Goal: Transaction & Acquisition: Purchase product/service

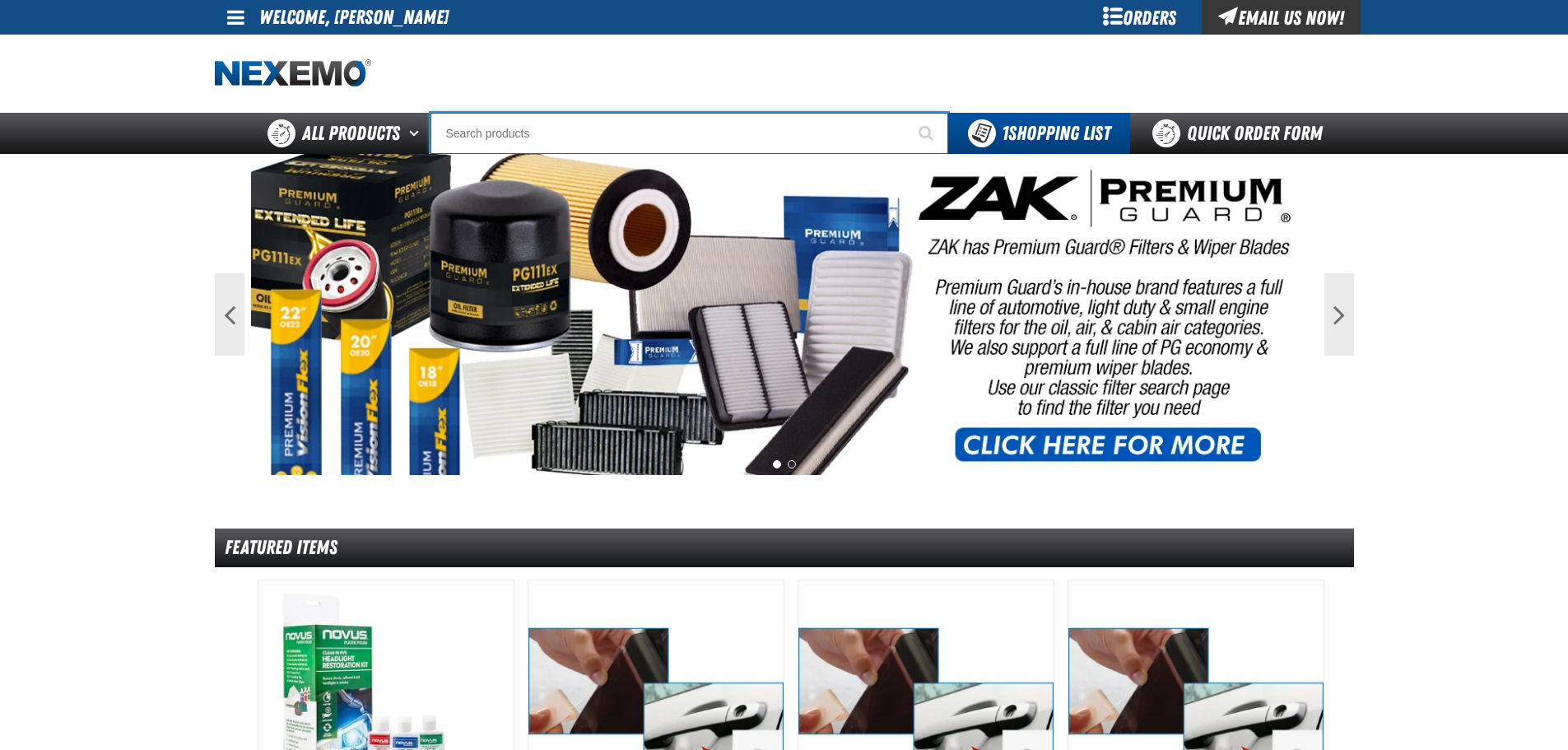
click at [479, 137] on input "Search" at bounding box center [689, 133] width 518 height 41
type input "vi"
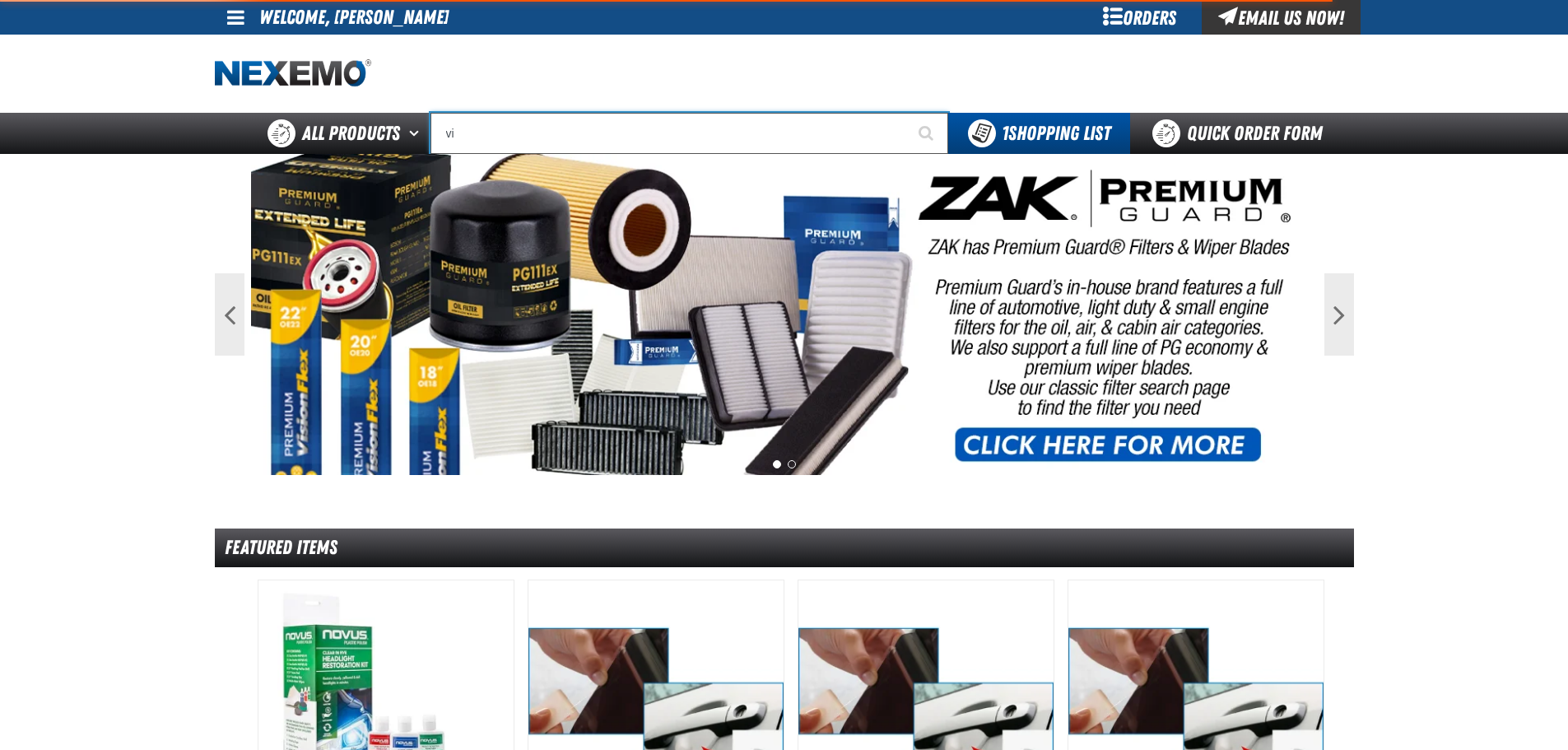
type input "violet 7000-7999"
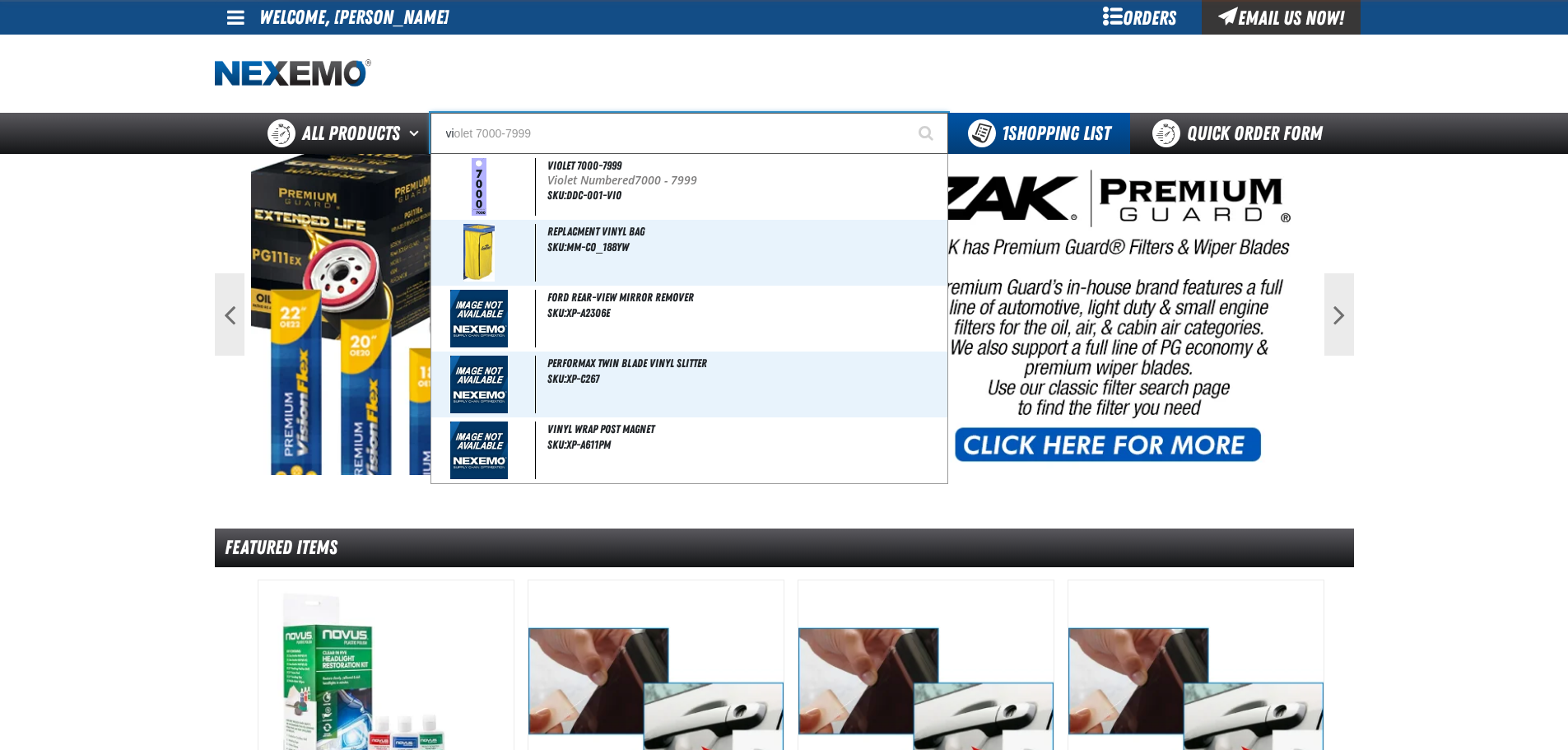
type input "vil"
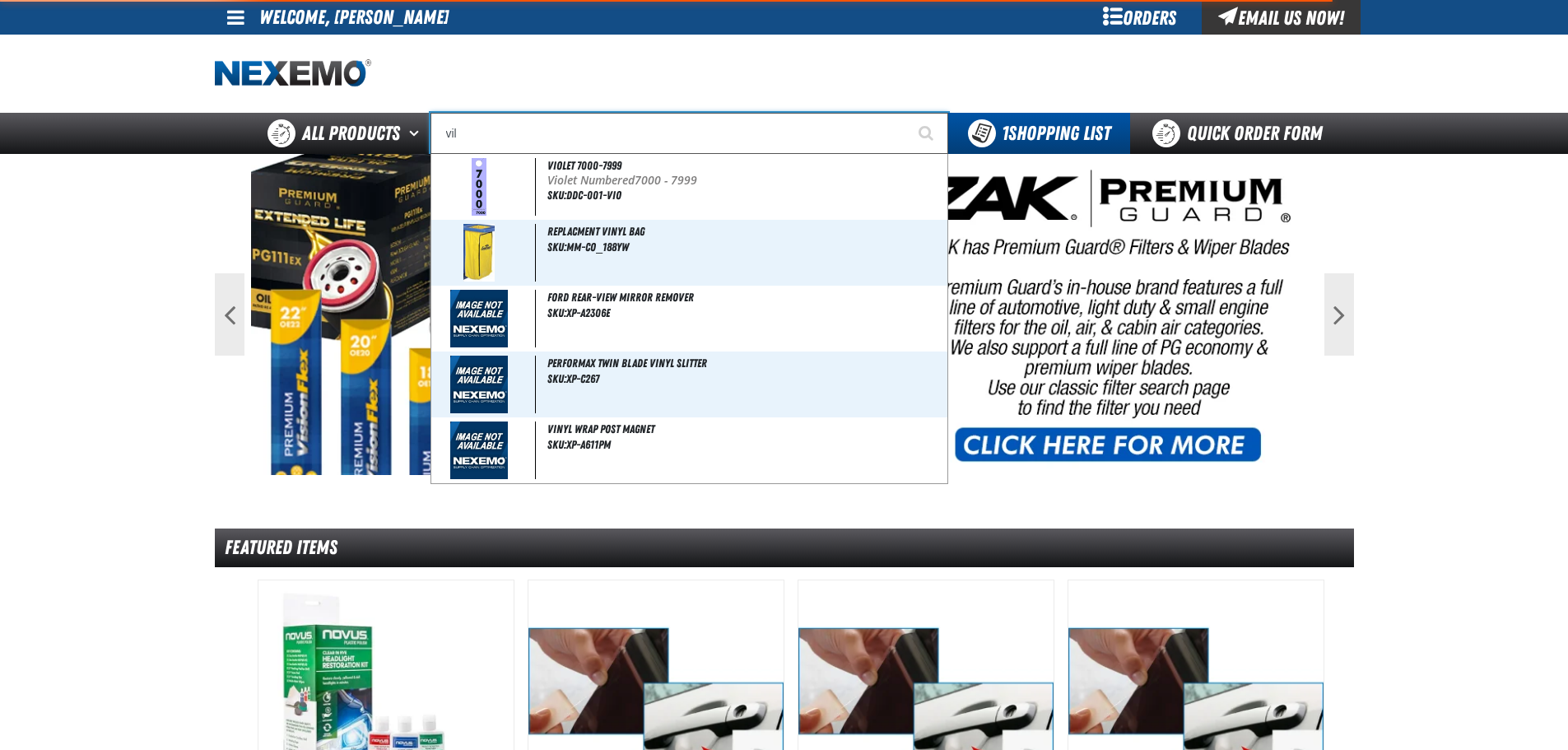
type input "village Pointe Toyota Name Badge"
type input "vill"
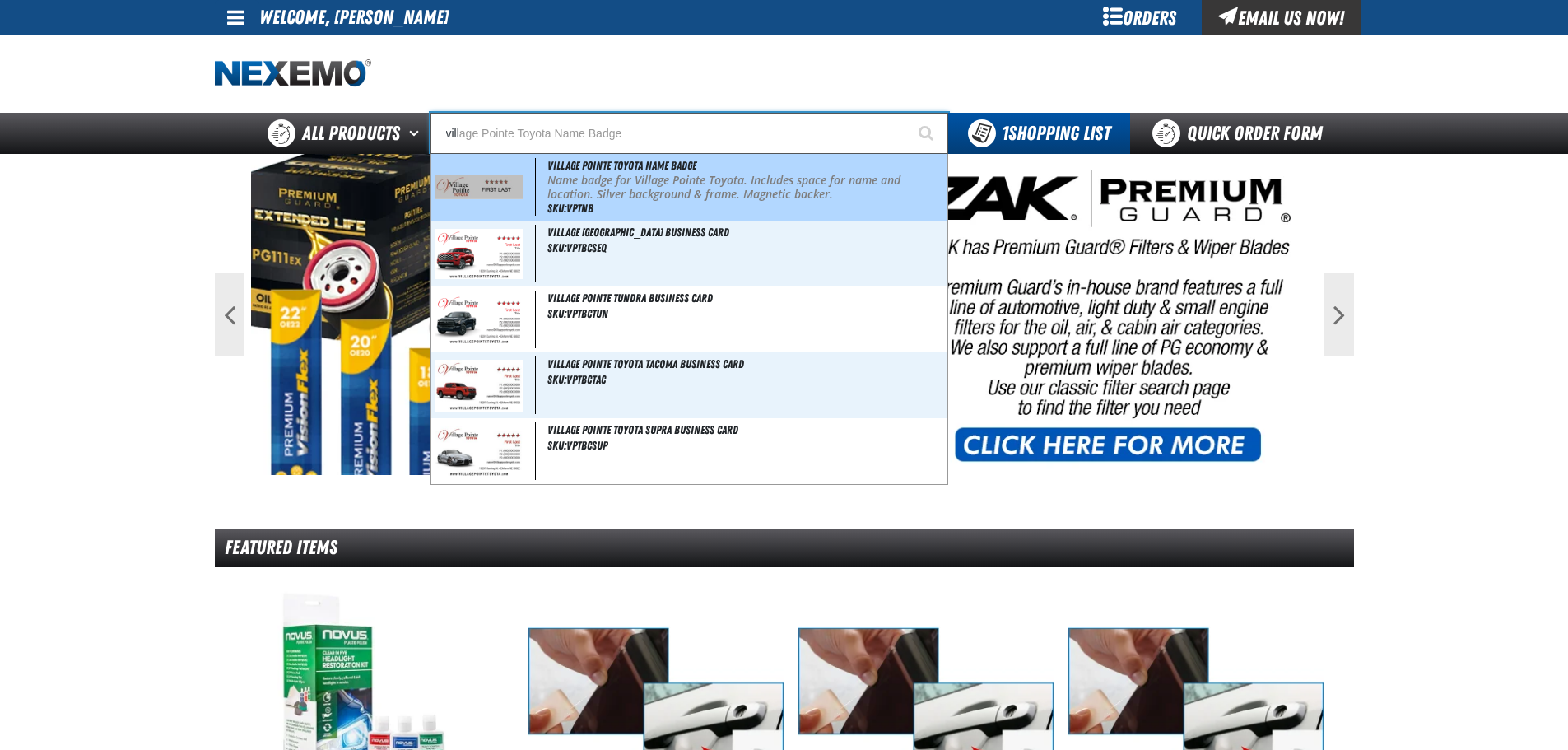
click at [499, 186] on img at bounding box center [479, 186] width 90 height 24
type input "Village Pointe Toyota Name Badge"
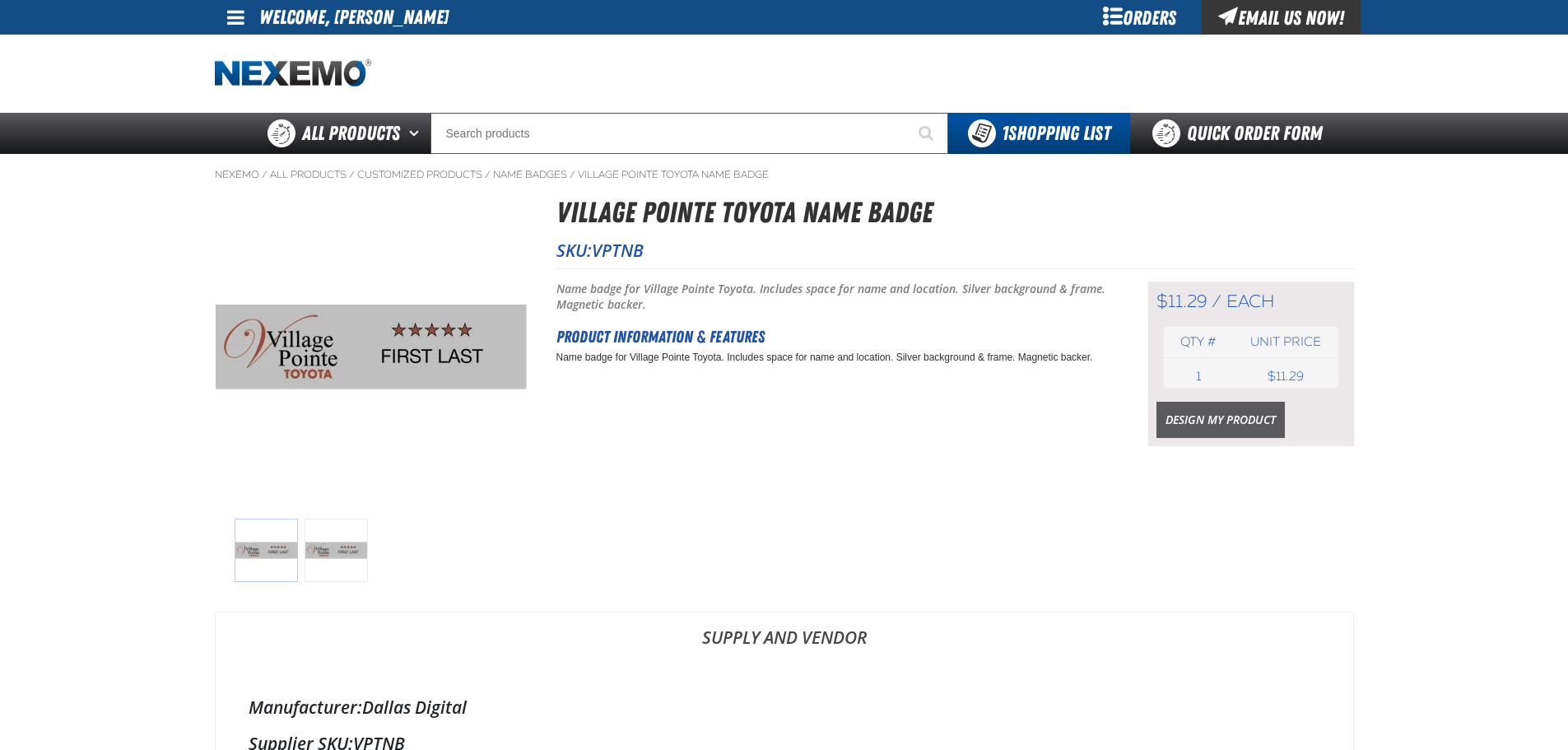
click at [1264, 421] on link "Design My Product" at bounding box center [1221, 419] width 128 height 36
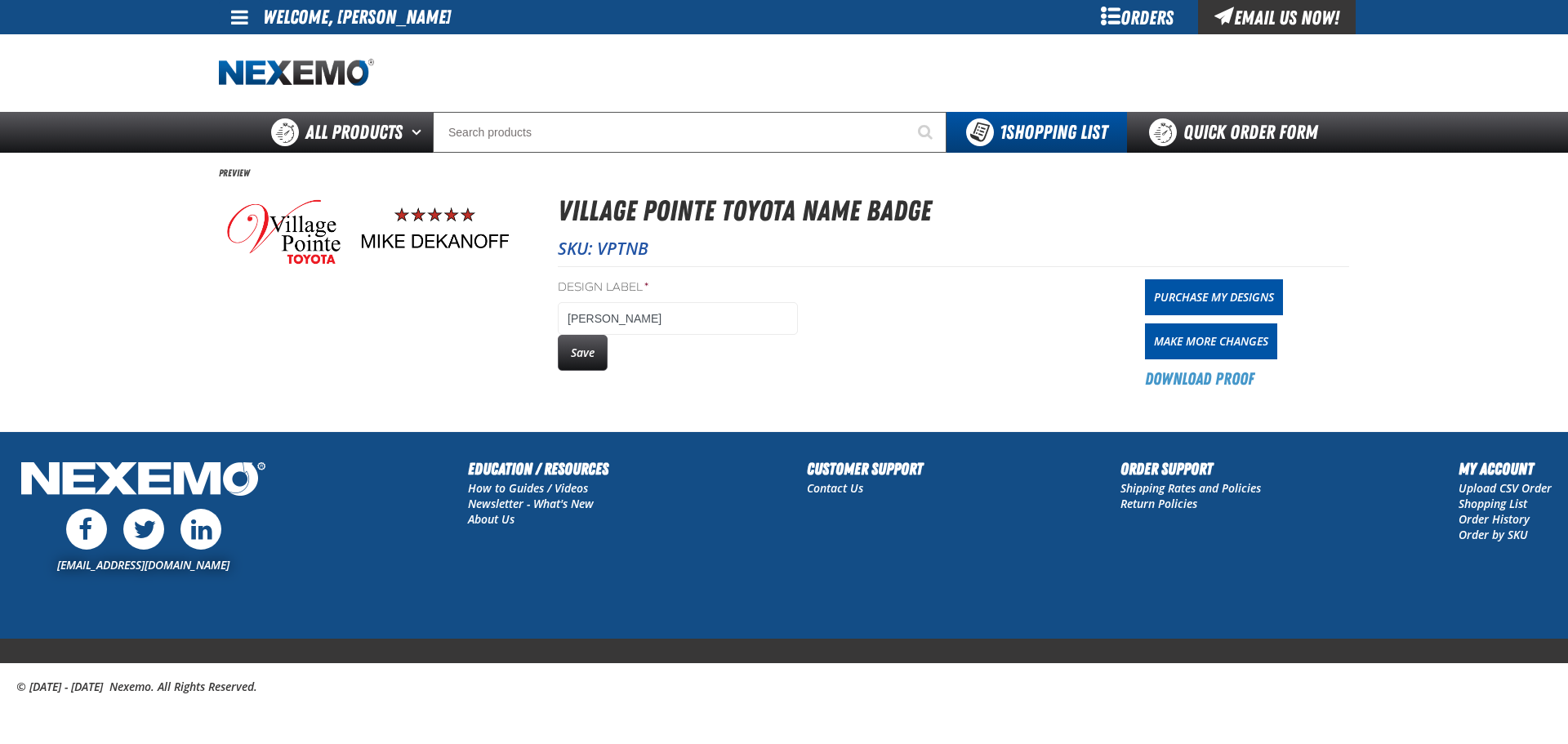
drag, startPoint x: 593, startPoint y: 352, endPoint x: 1069, endPoint y: 267, distance: 483.5
click at [593, 353] on button "Save" at bounding box center [583, 352] width 50 height 36
click at [1192, 286] on link "Purchase My Designs" at bounding box center [1213, 296] width 138 height 36
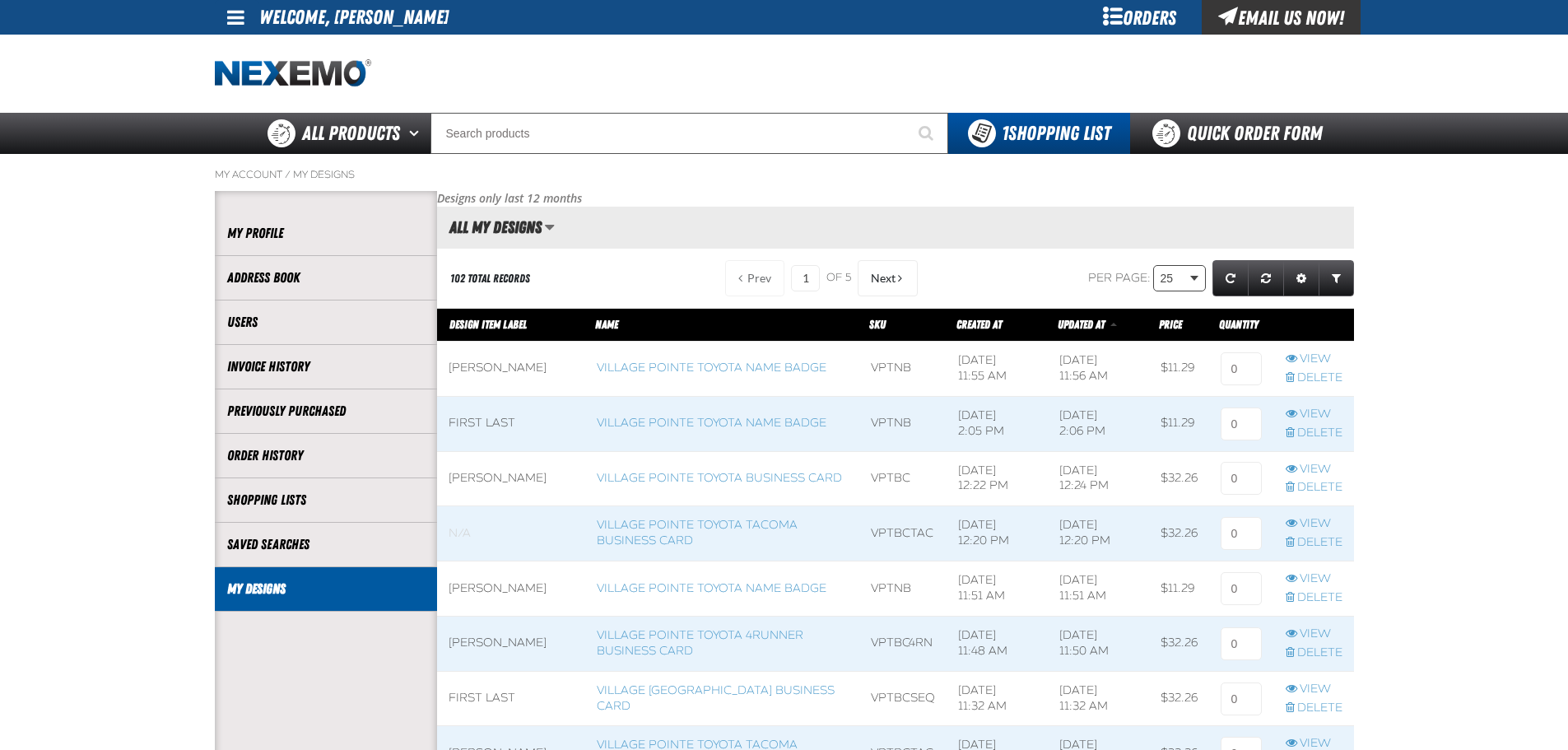
scroll to position [1, 1]
click at [1245, 363] on input at bounding box center [1241, 369] width 41 height 33
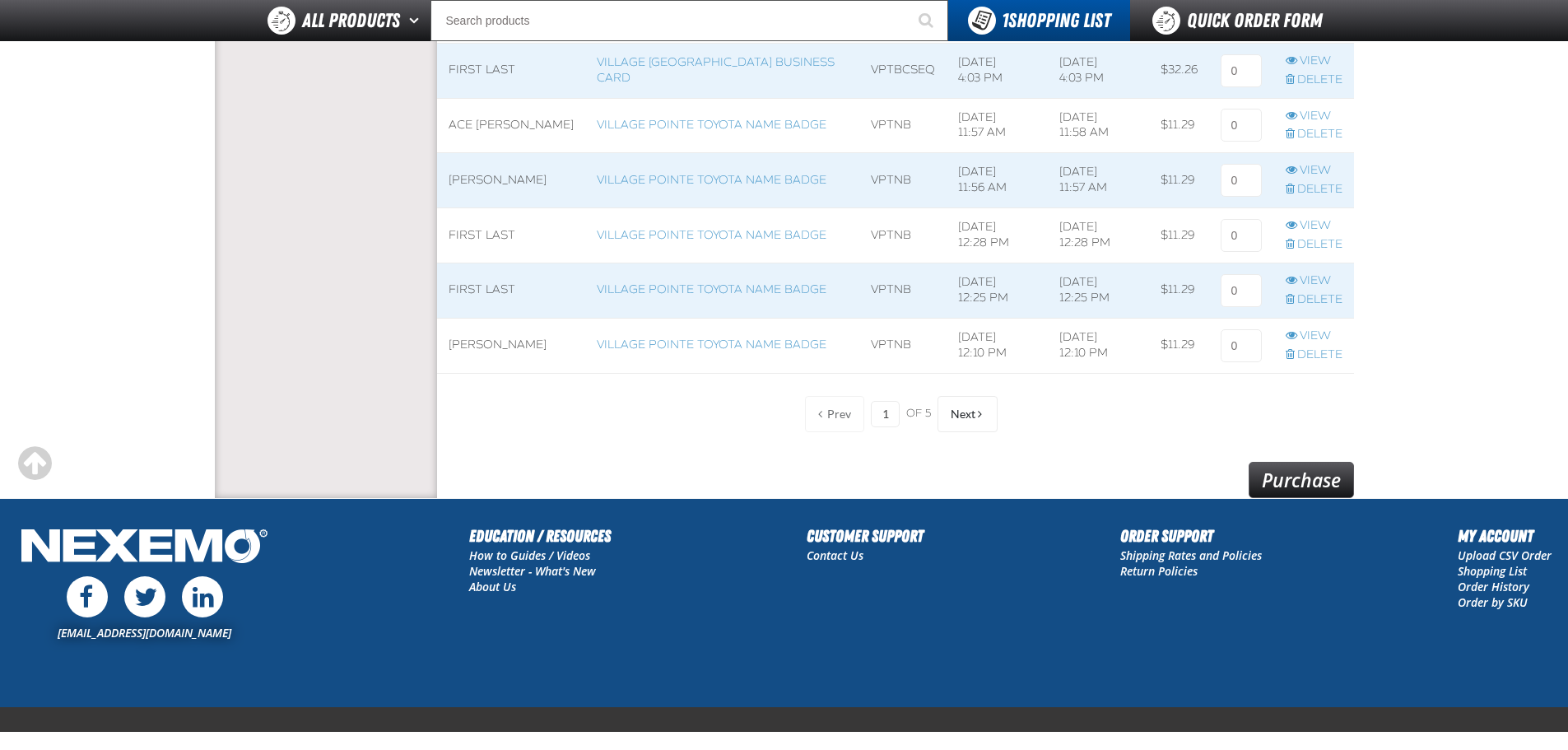
scroll to position [1365, 0]
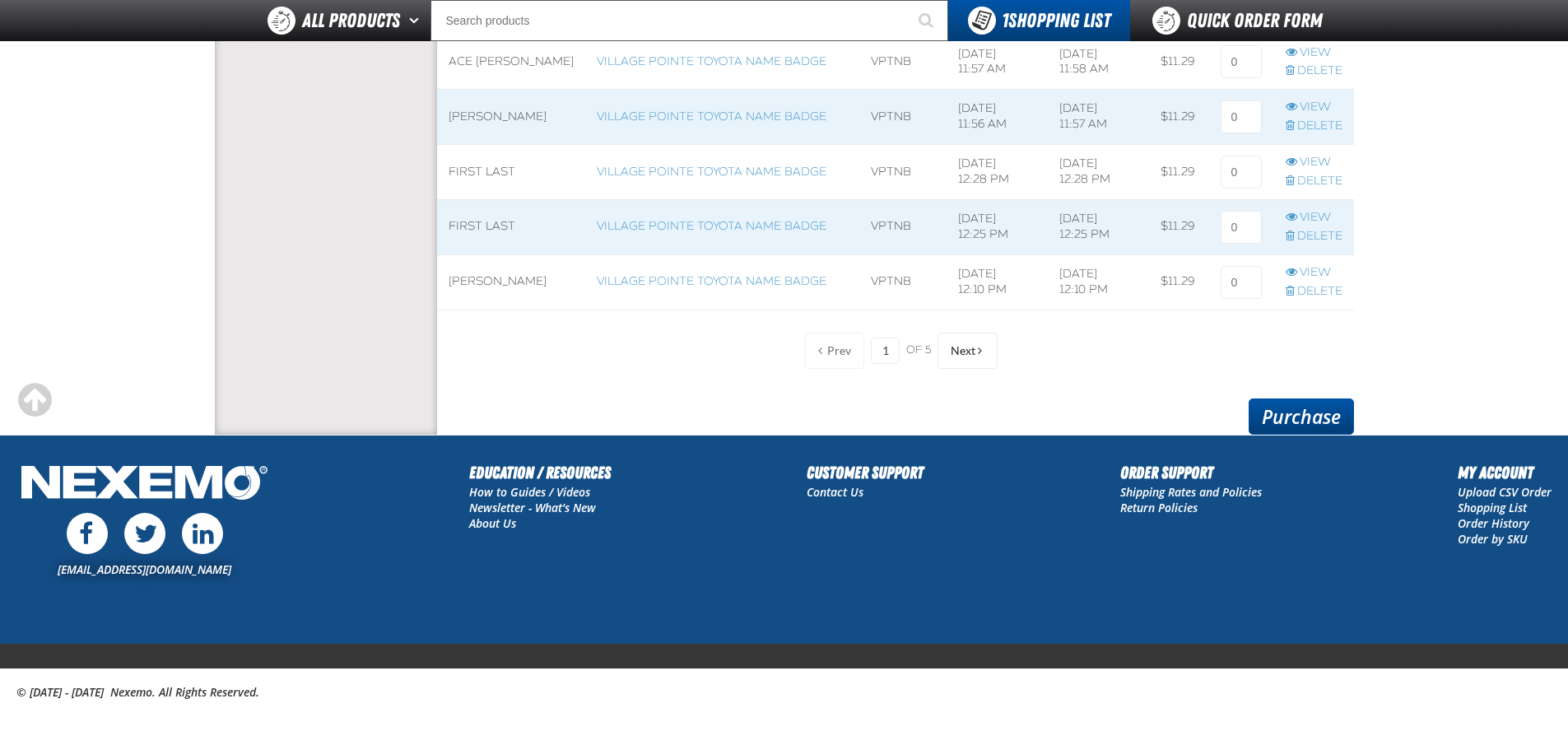
type input "1"
click at [1289, 412] on link "Purchase" at bounding box center [1301, 416] width 106 height 36
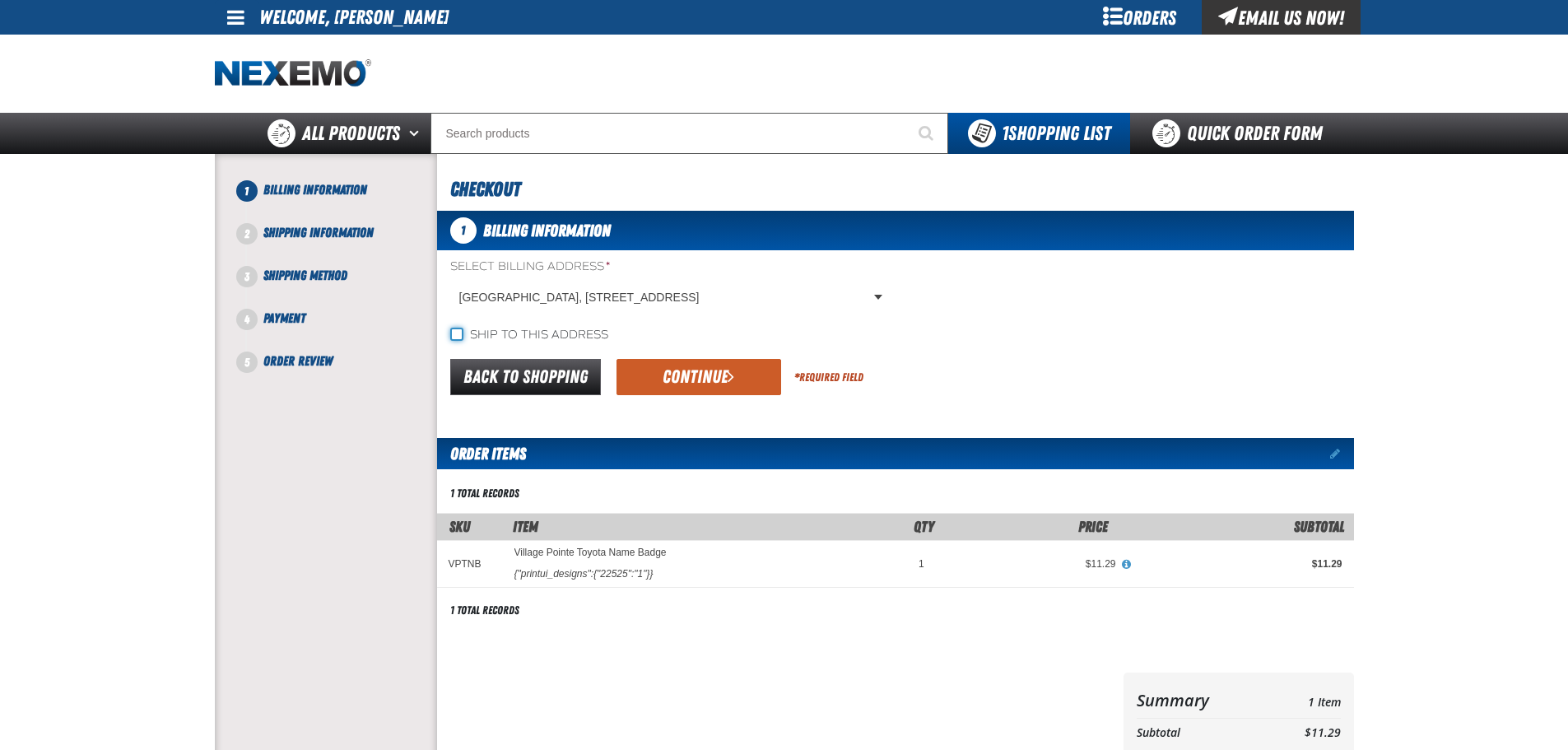
click at [456, 334] on input "Ship to this address" at bounding box center [457, 335] width 14 height 14
checkbox input "true"
click at [728, 377] on span "submit" at bounding box center [730, 376] width 7 height 18
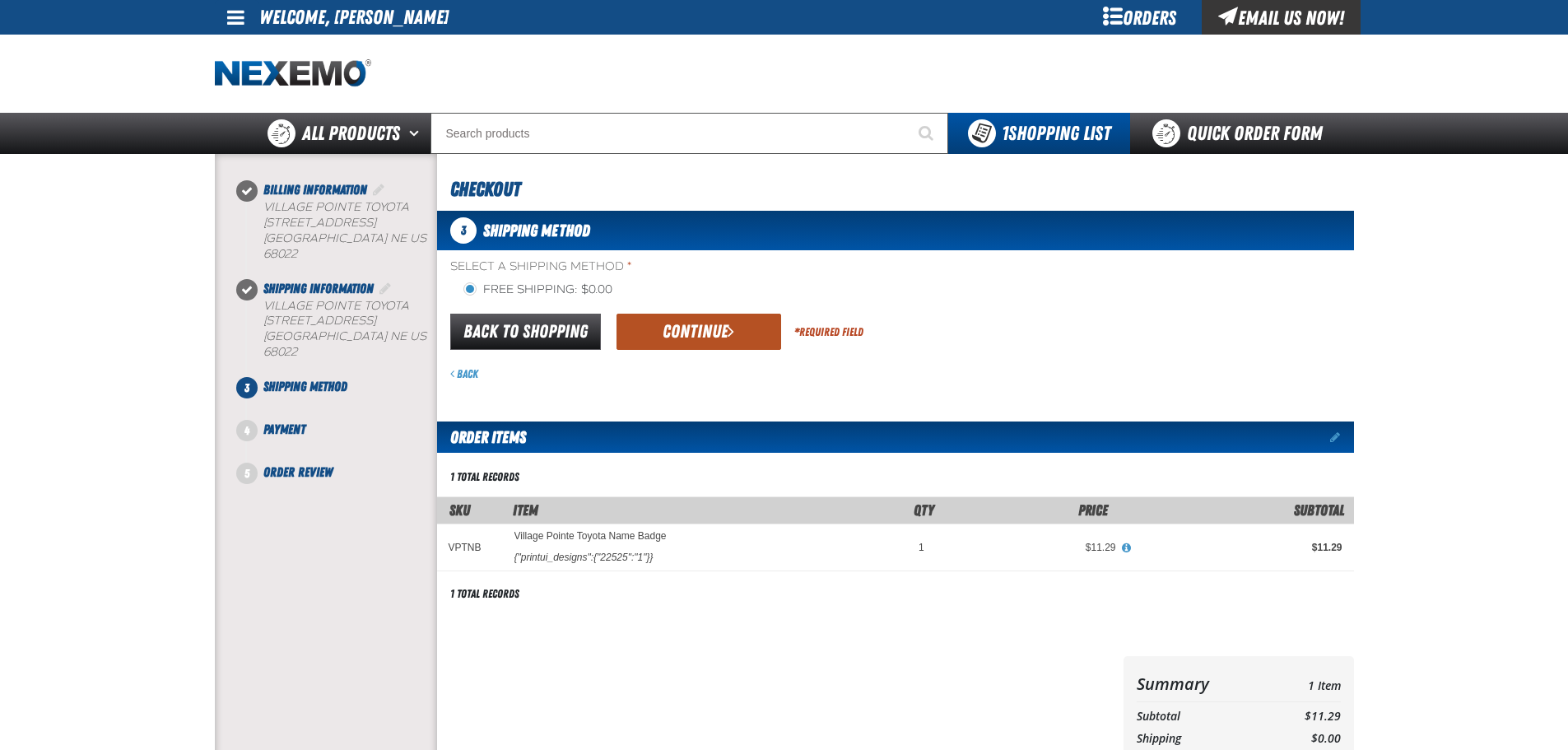
click at [704, 340] on button "Continue" at bounding box center [699, 331] width 165 height 36
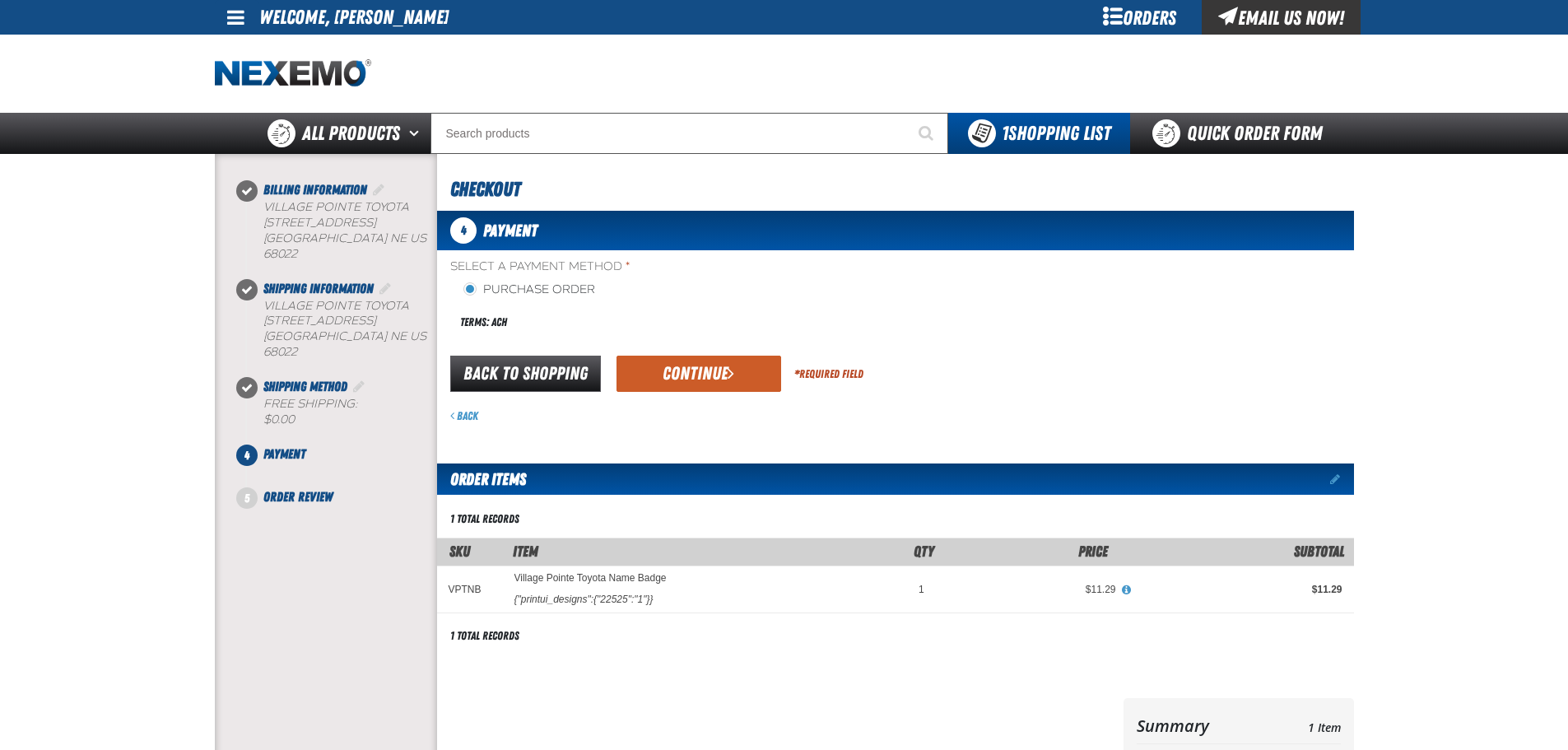
click at [667, 358] on button "Continue" at bounding box center [699, 374] width 165 height 36
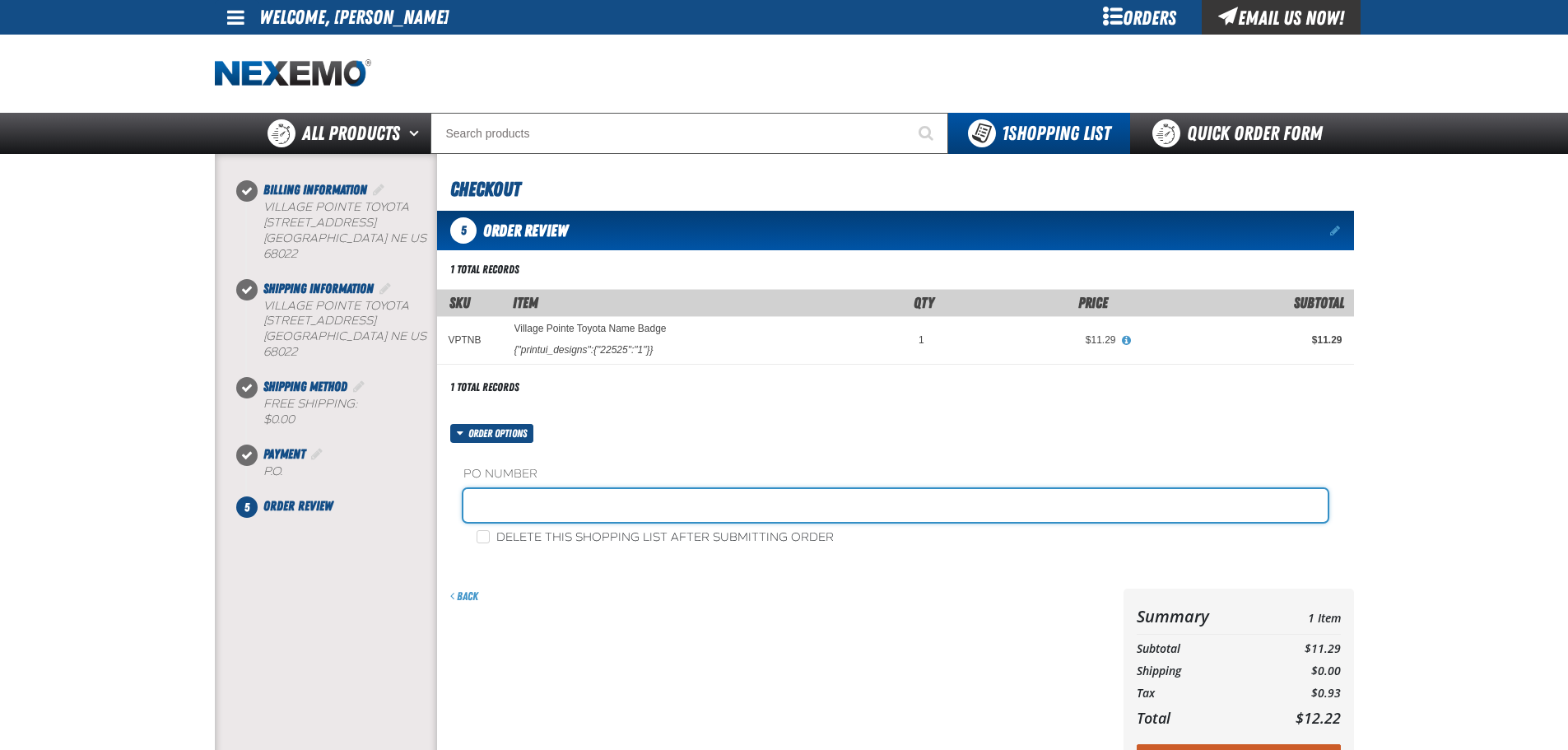
click at [585, 507] on input "text" at bounding box center [895, 505] width 864 height 33
type input "sales"
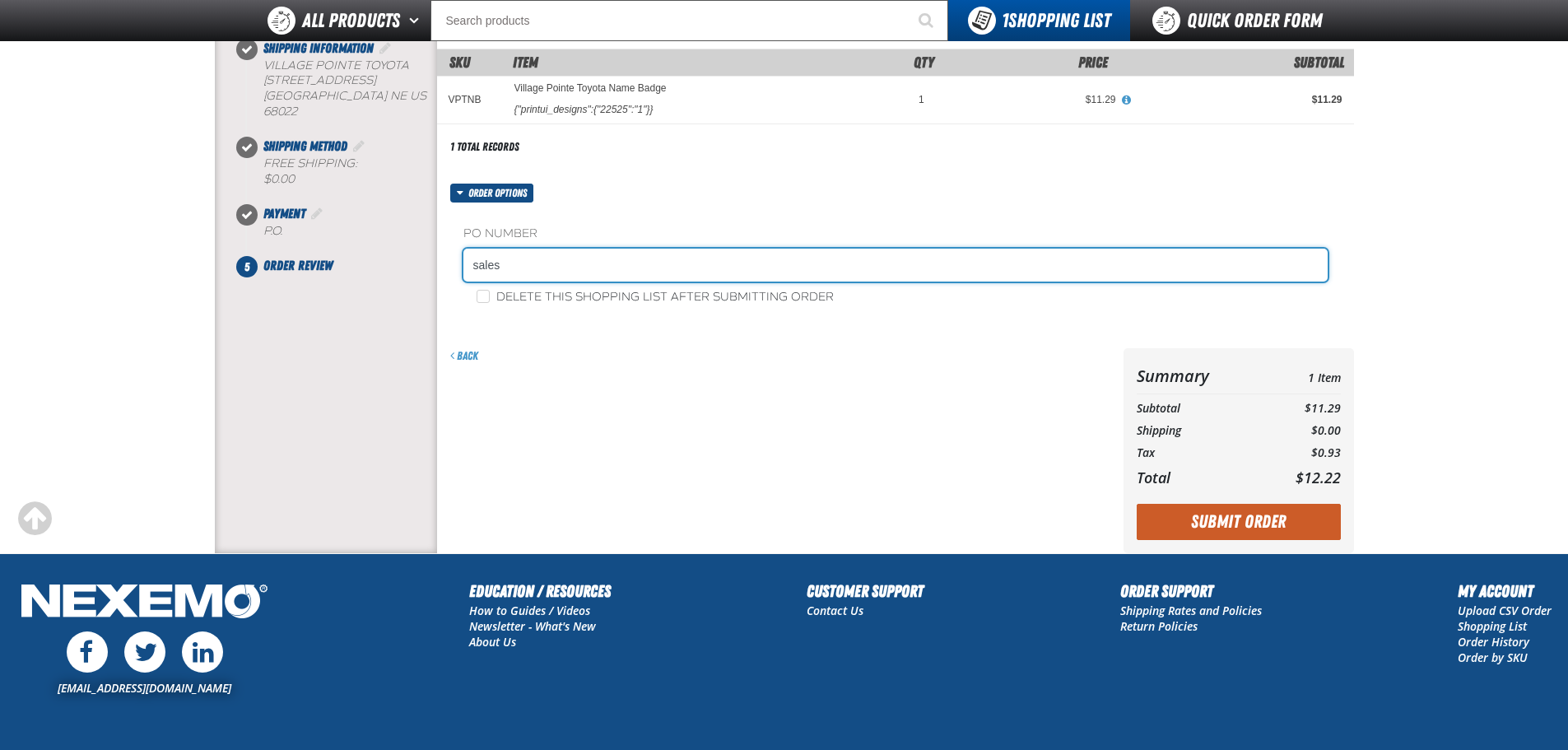
scroll to position [247, 0]
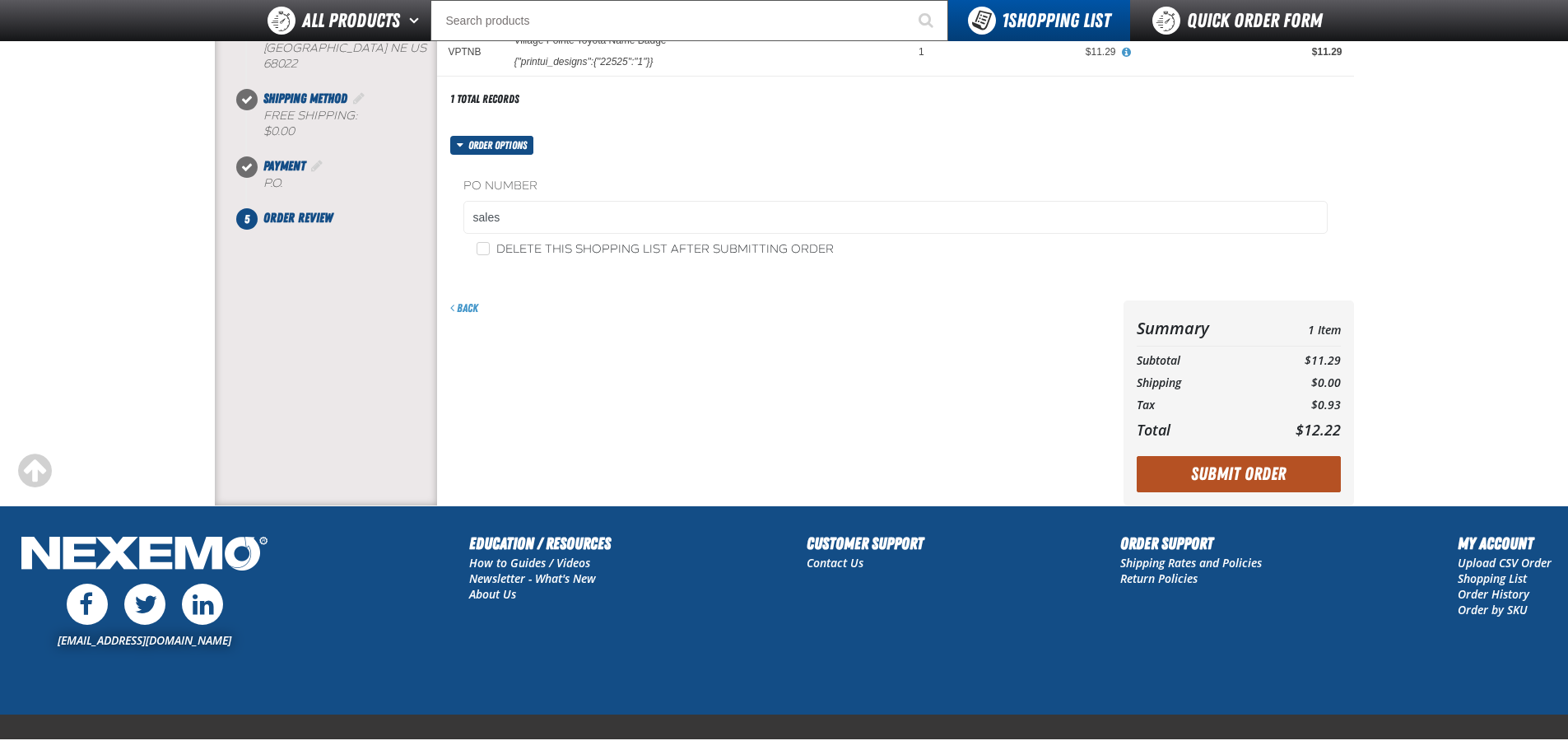
click at [1199, 465] on button "Submit Order" at bounding box center [1238, 473] width 205 height 36
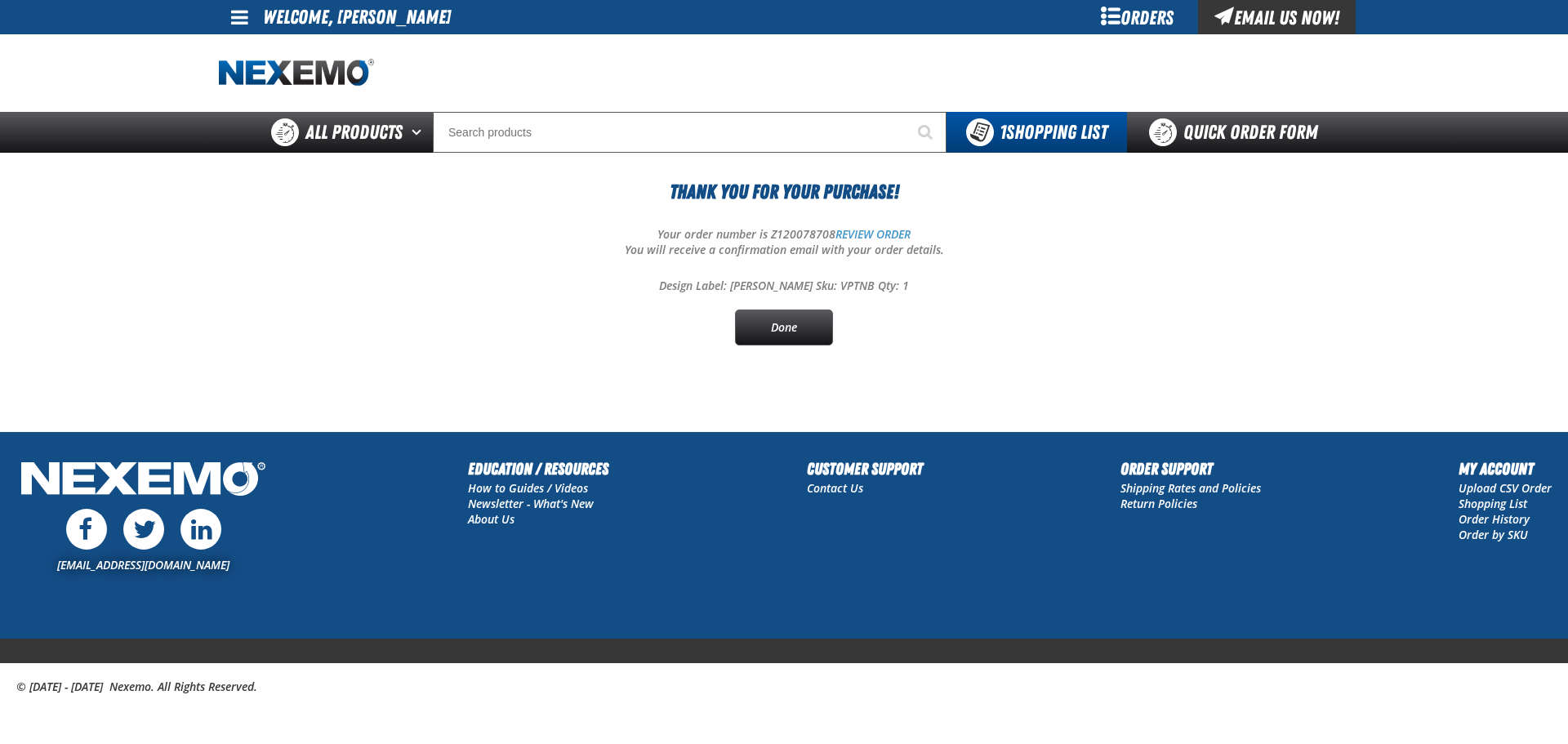
drag, startPoint x: 748, startPoint y: 322, endPoint x: 743, endPoint y: 308, distance: 14.9
click at [748, 321] on link "Done" at bounding box center [784, 327] width 98 height 36
